Goal: Information Seeking & Learning: Learn about a topic

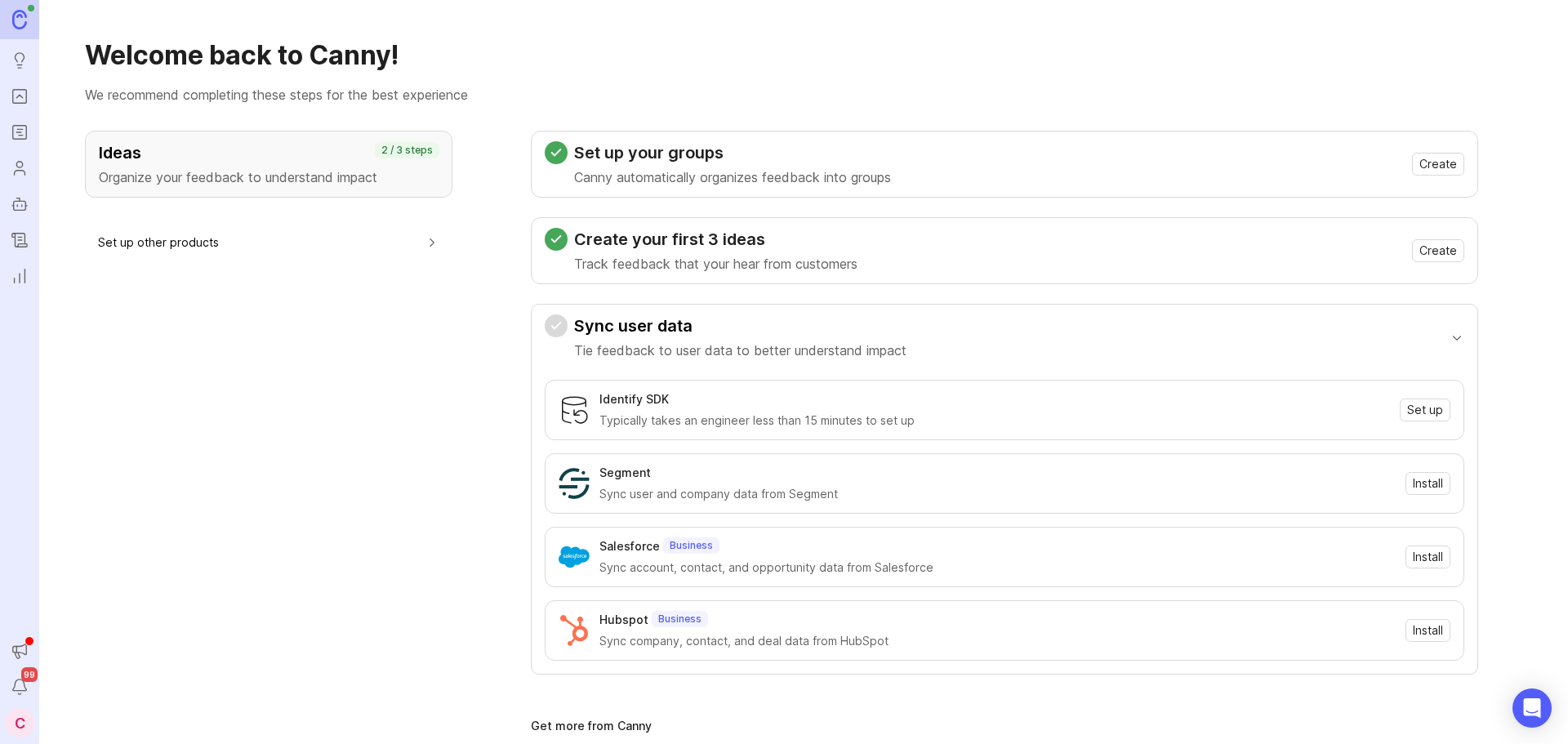
click at [12, 96] on icon "Portal" at bounding box center [19, 96] width 18 height 20
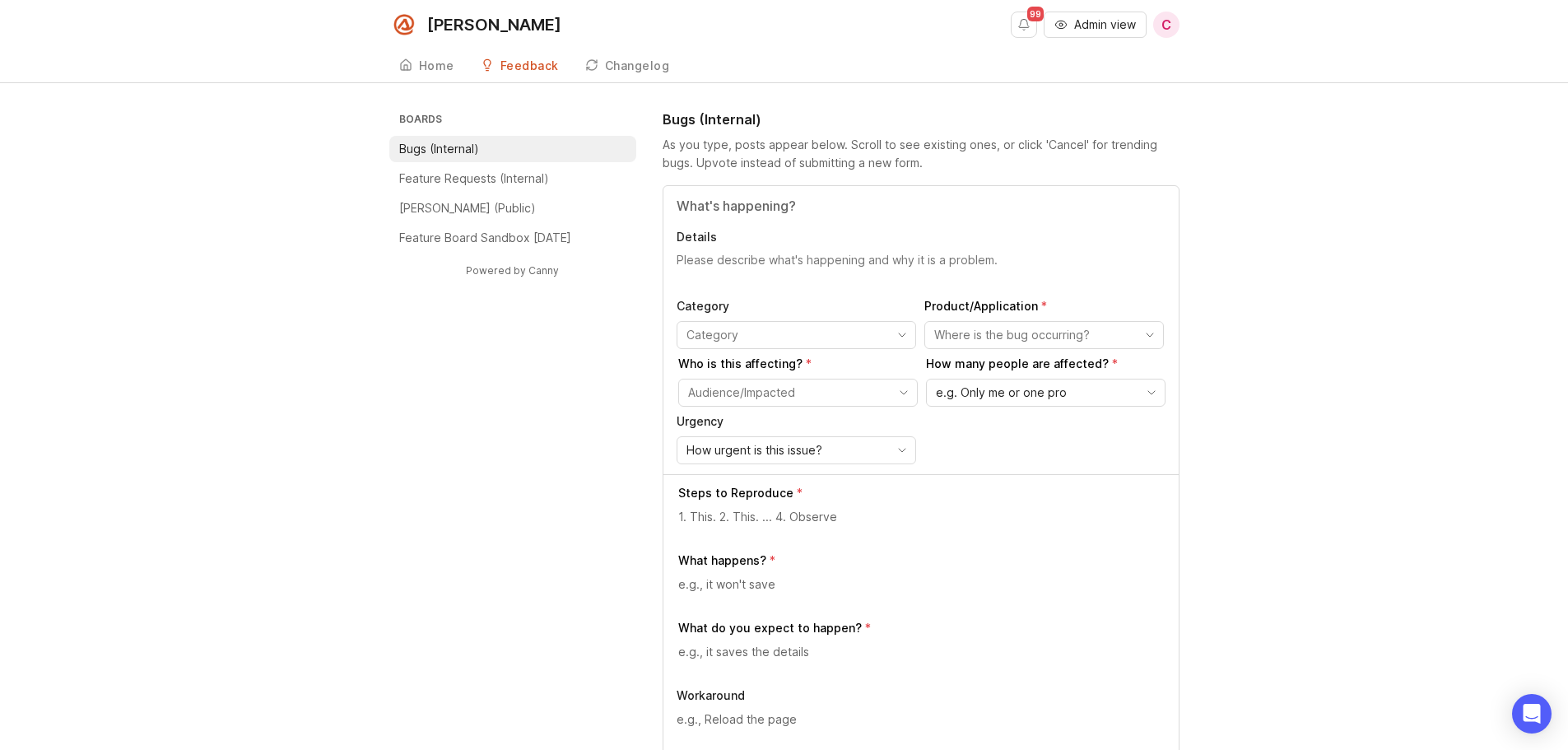
click at [515, 186] on p "Feature Requests (Internal)" at bounding box center [474, 178] width 150 height 16
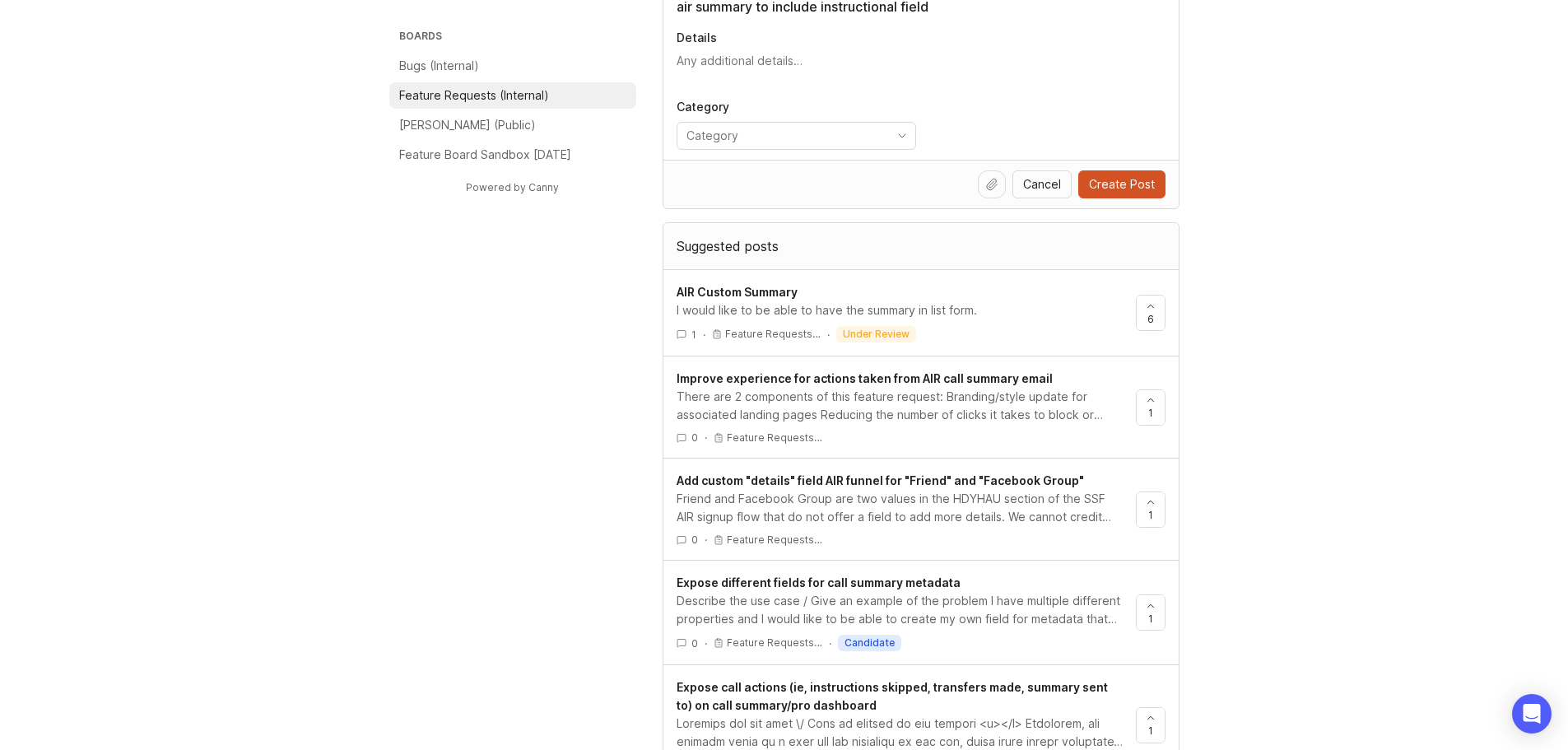
scroll to position [165, 0]
type input "air summary to include instructional field"
click at [953, 294] on div "AIR Custom Summary" at bounding box center [899, 290] width 446 height 18
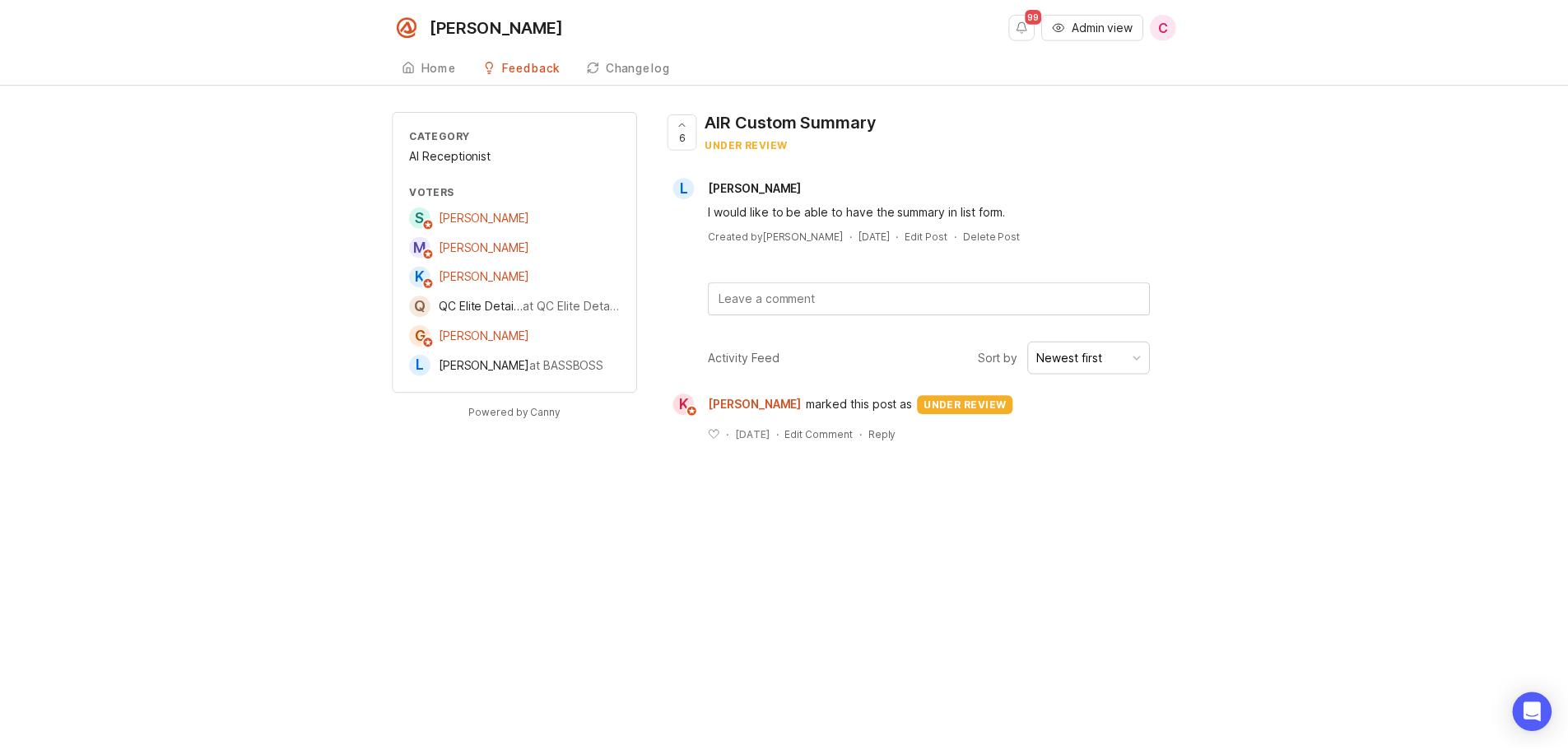
scroll to position [165, 0]
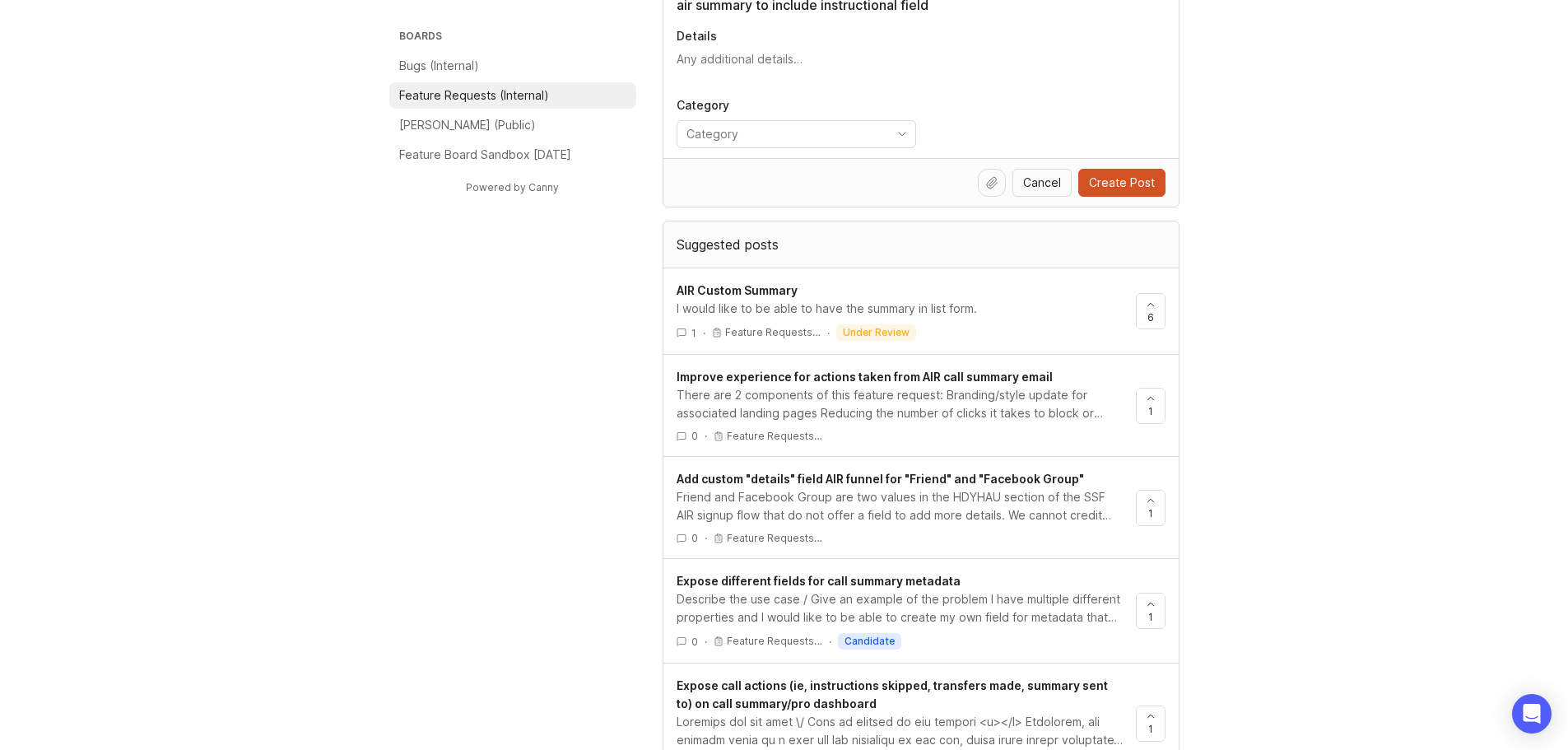
click at [904, 405] on div "There are 2 components of this feature request: Branding/style update for assoc…" at bounding box center [899, 405] width 446 height 36
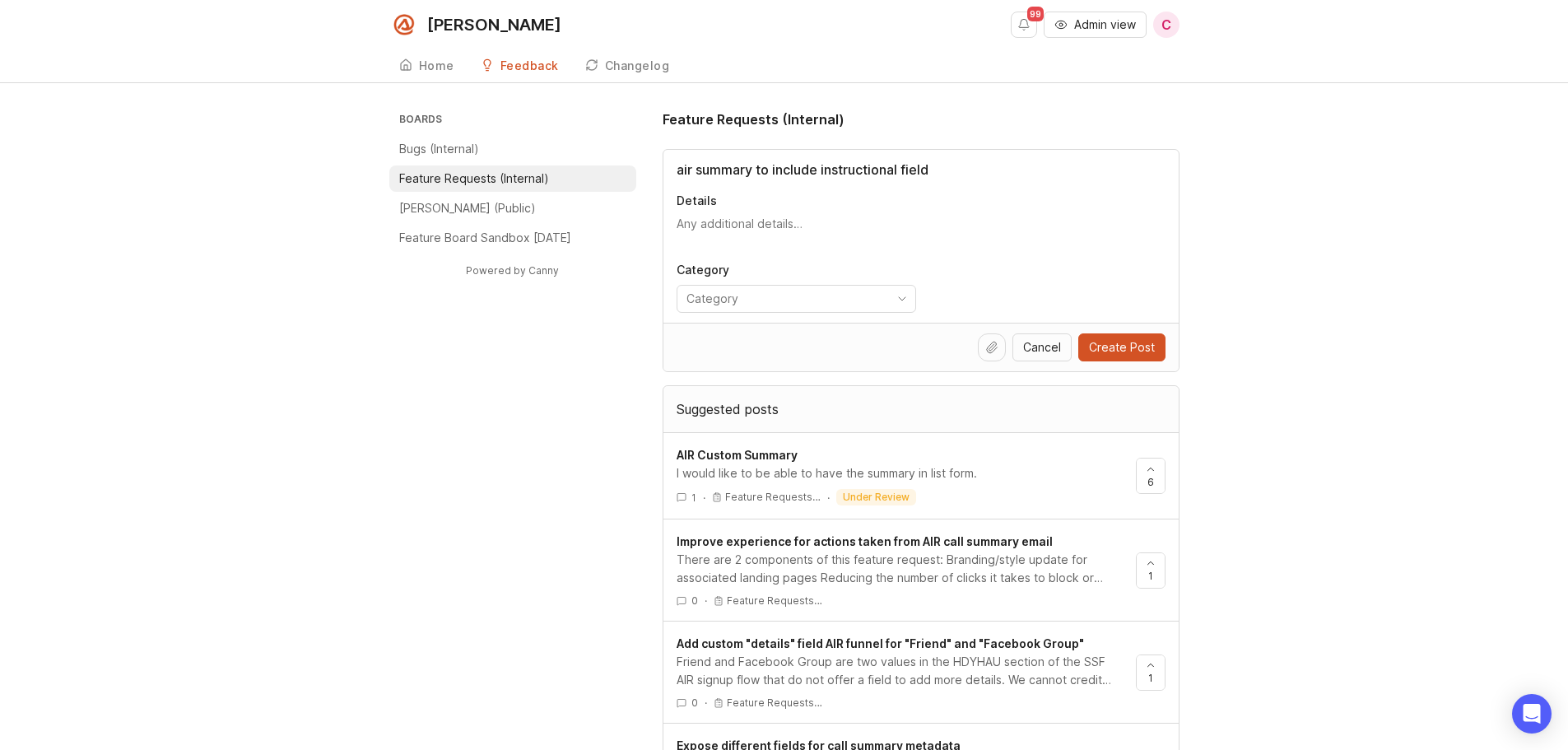
drag, startPoint x: 957, startPoint y: 172, endPoint x: 759, endPoint y: 172, distance: 198.0
click at [759, 172] on input "air summary to include instructional field" at bounding box center [920, 169] width 489 height 20
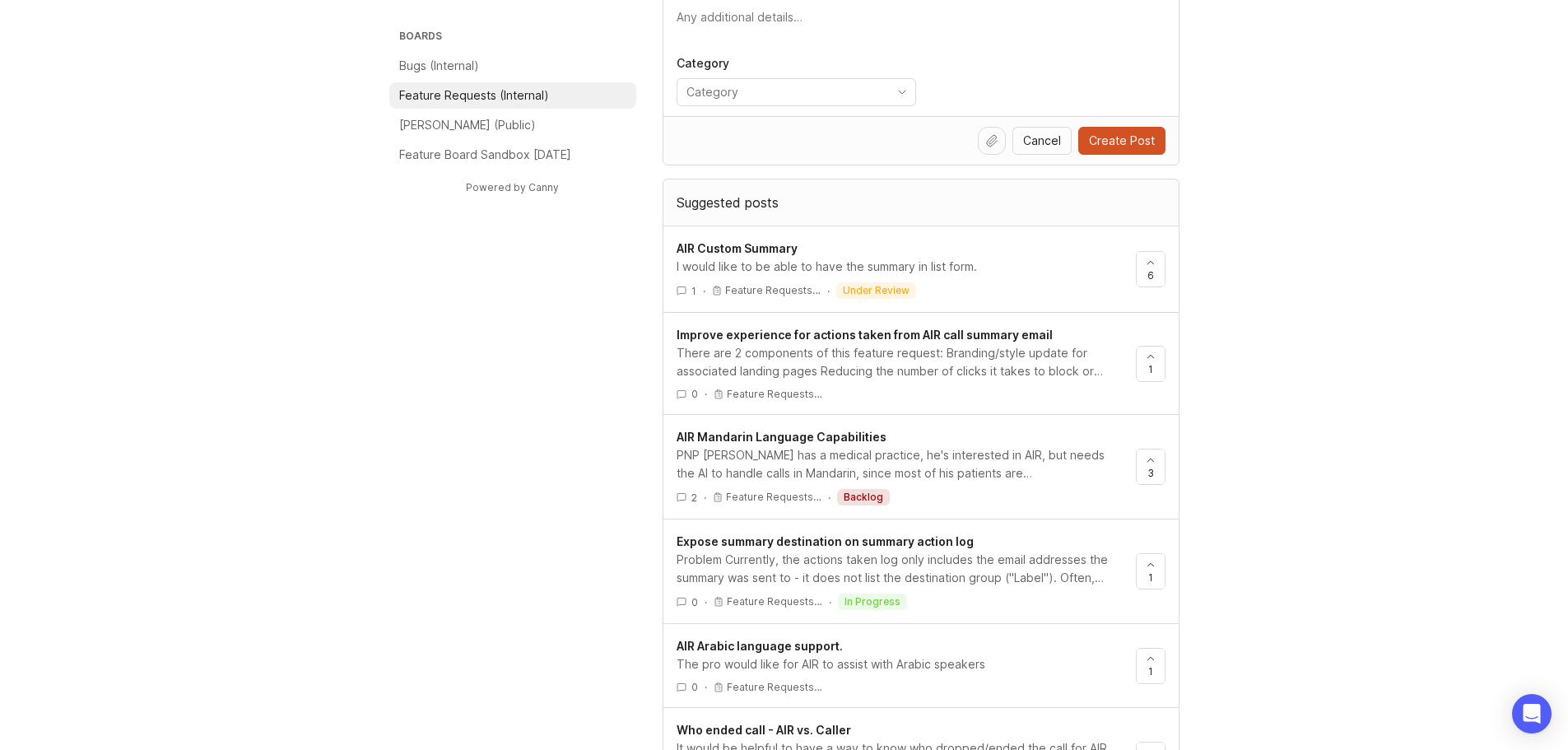
scroll to position [247, 0]
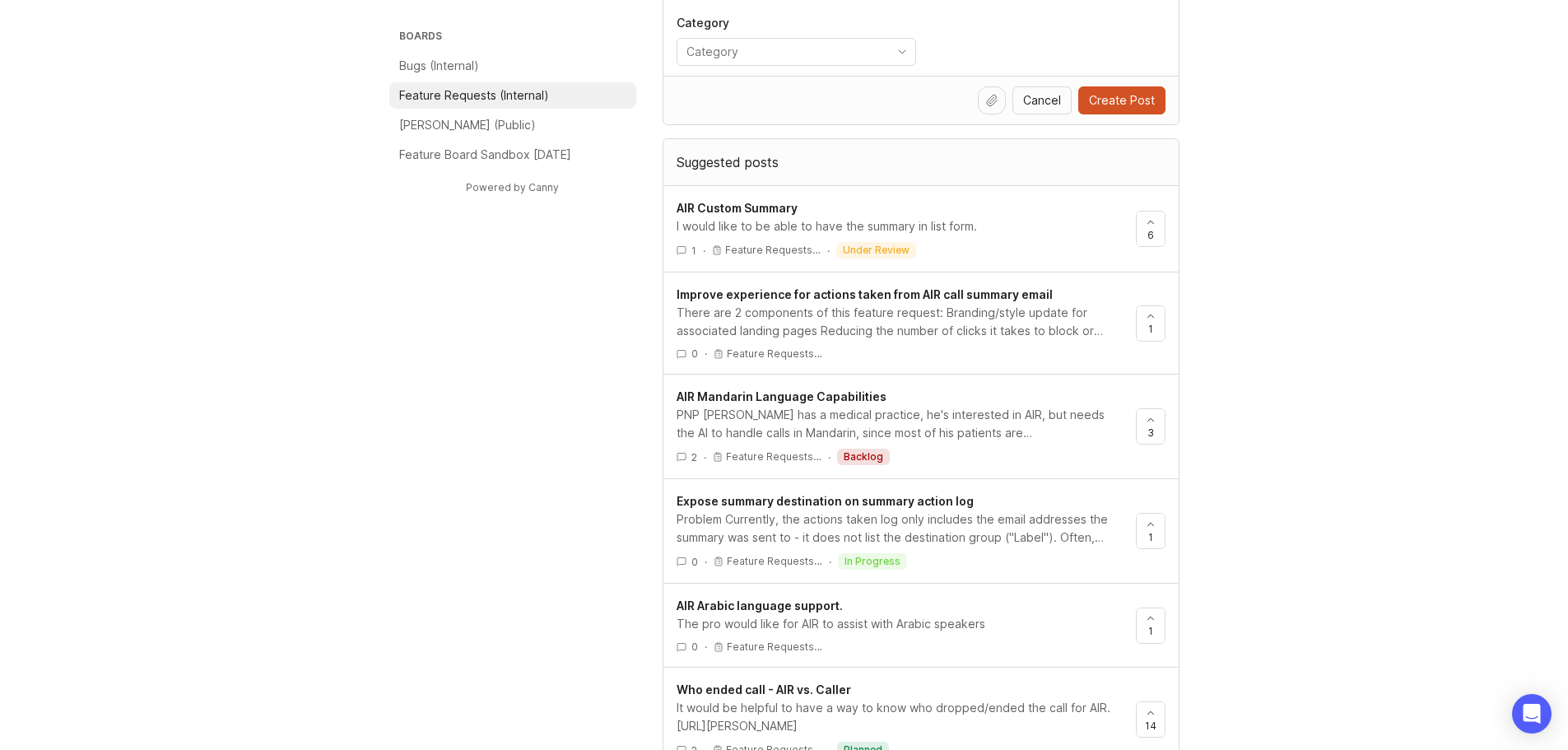
type input "air summary cya"
click at [953, 522] on div "Problem Currently, the actions taken log only includes the email addresses the …" at bounding box center [899, 529] width 446 height 36
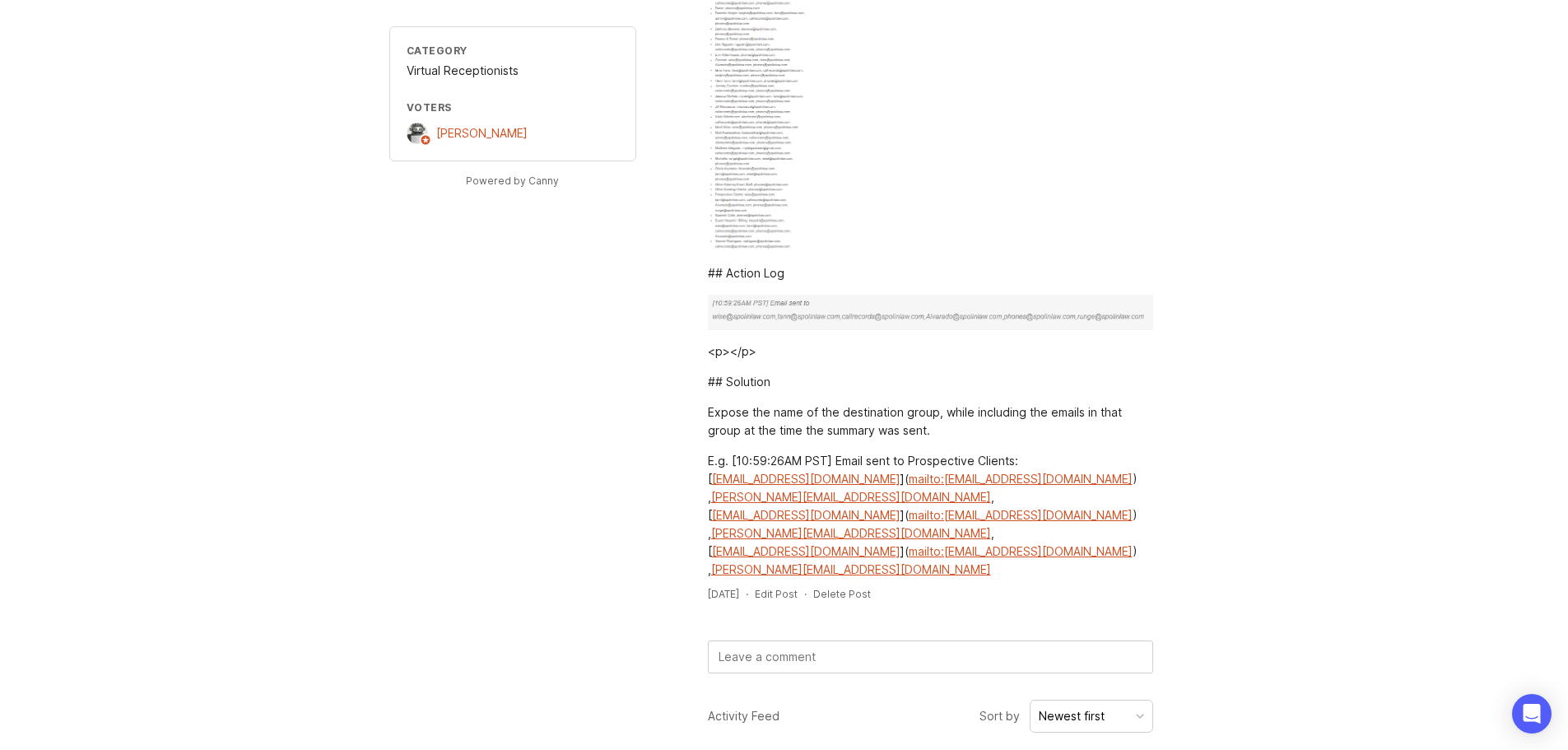
scroll to position [817, 0]
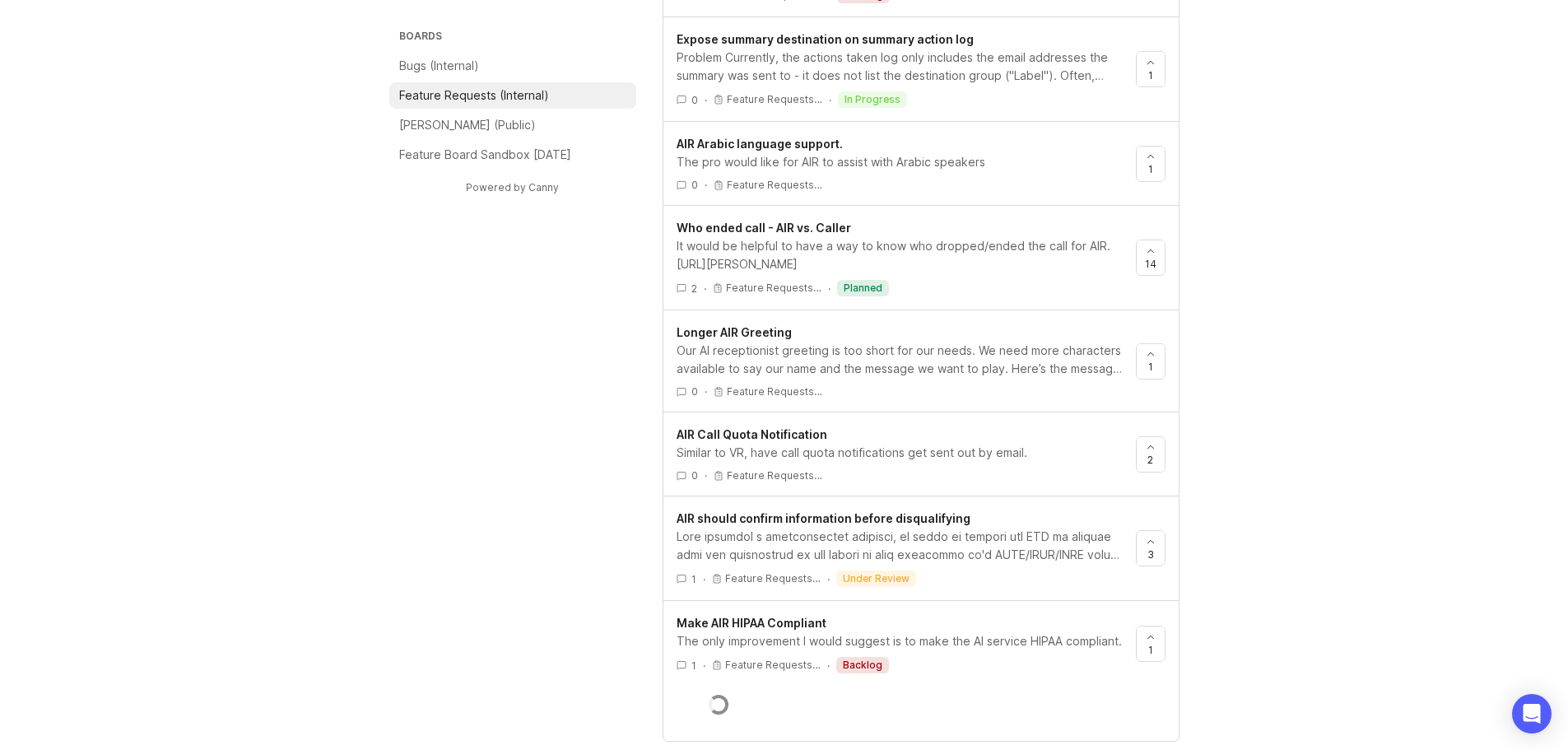
scroll to position [247, 0]
